Goal: Task Accomplishment & Management: Use online tool/utility

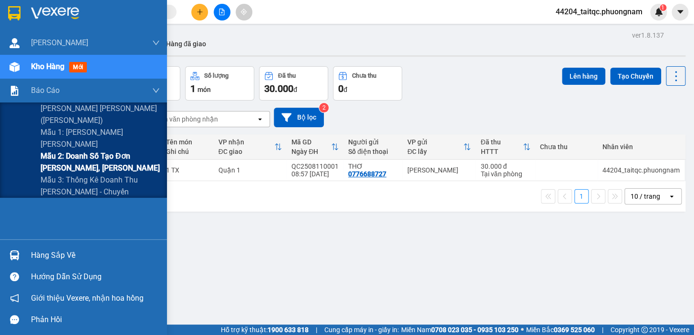
click at [87, 157] on span "Mẫu 2: Doanh số tạo đơn [PERSON_NAME], [PERSON_NAME]" at bounding box center [100, 162] width 119 height 24
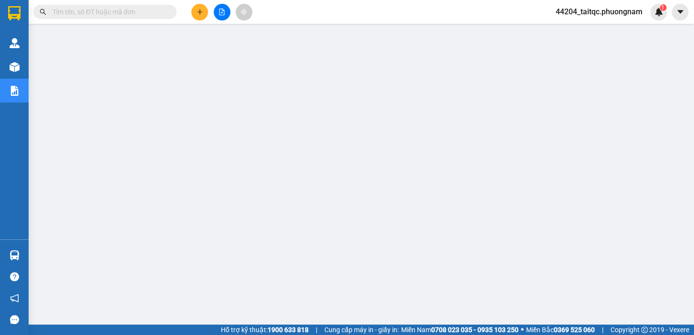
paste input "TRANG"
type input "TRANG"
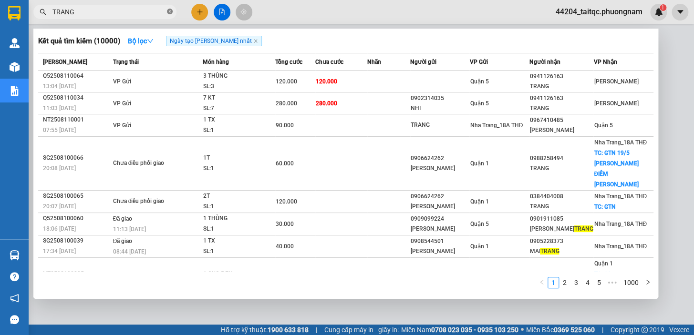
click at [170, 13] on icon "close-circle" at bounding box center [170, 12] width 6 height 6
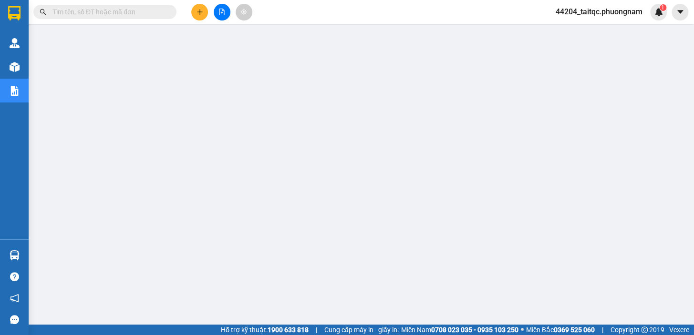
paste input "0941126163"
type input "0941126163"
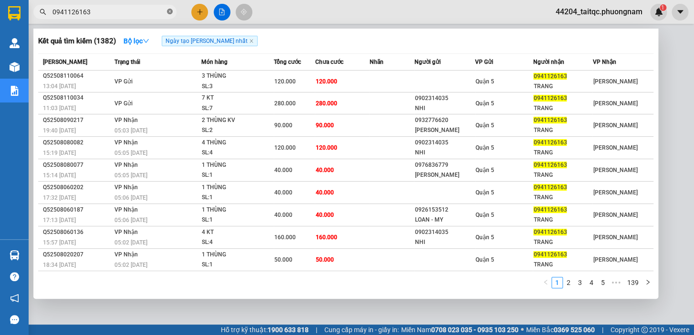
click at [171, 12] on icon "close-circle" at bounding box center [170, 12] width 6 height 6
